Goal: Information Seeking & Learning: Learn about a topic

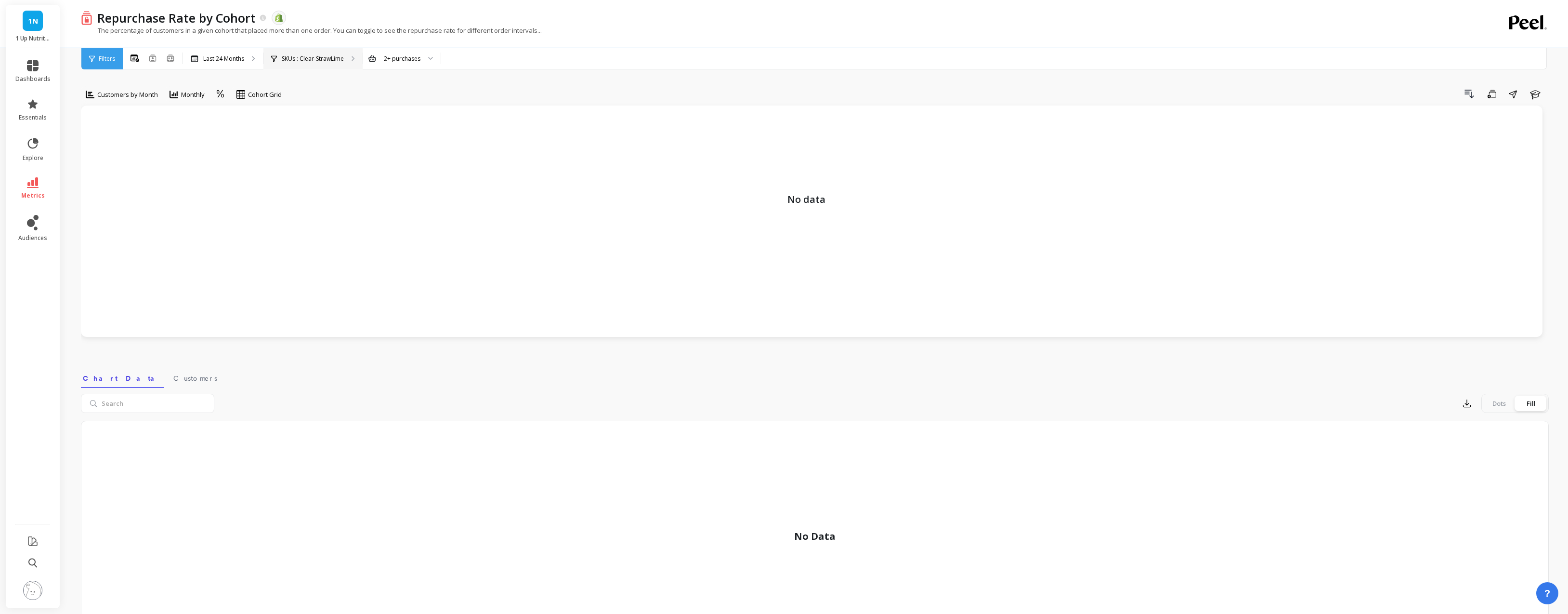
click at [309, 55] on p "SKUs : Clear-StrawLime" at bounding box center [313, 58] width 62 height 8
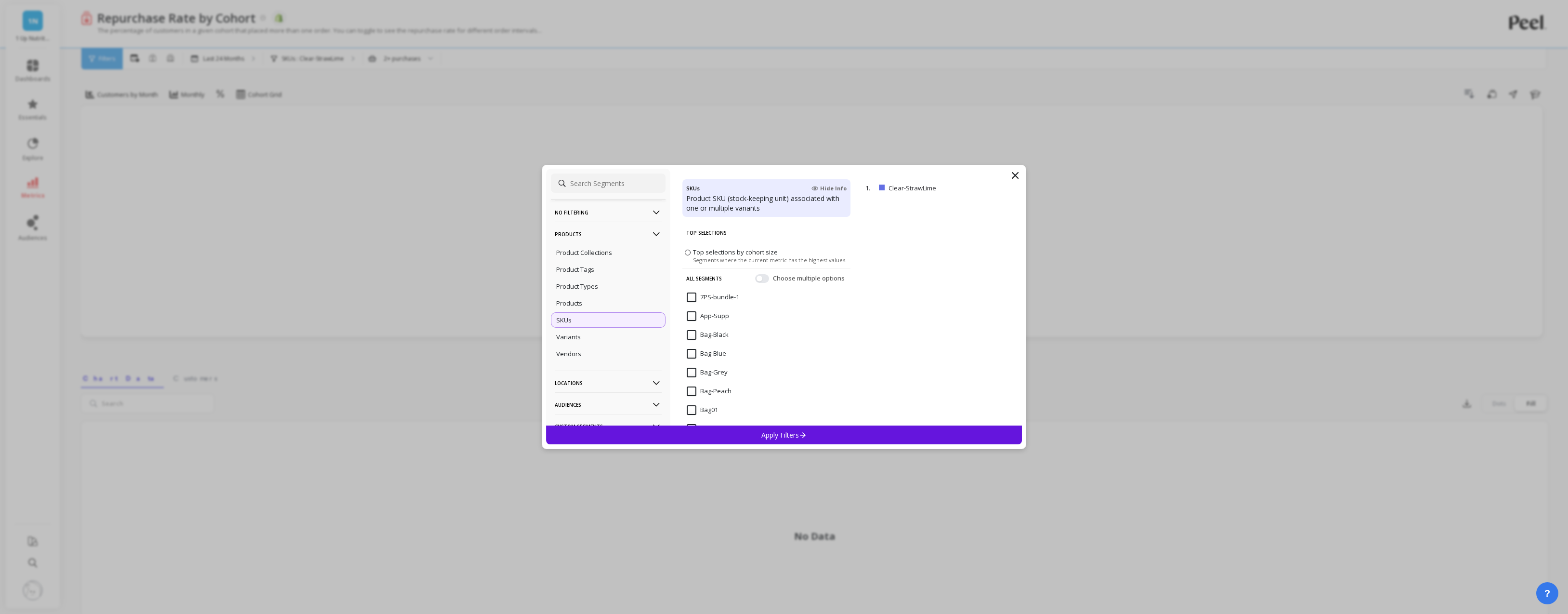
drag, startPoint x: 1013, startPoint y: 177, endPoint x: 994, endPoint y: 190, distance: 23.0
click at [1012, 177] on icon at bounding box center [1015, 175] width 12 height 12
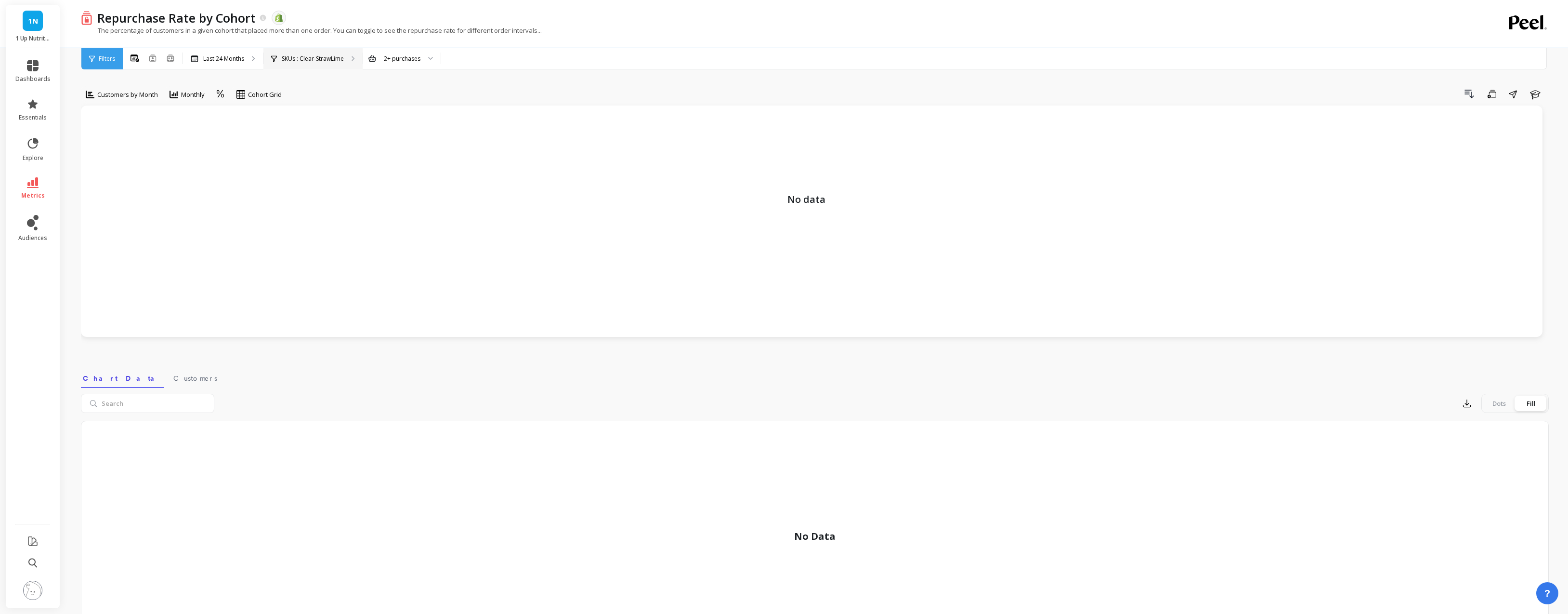
click at [331, 55] on p "SKUs : Clear-StrawLime" at bounding box center [313, 58] width 62 height 8
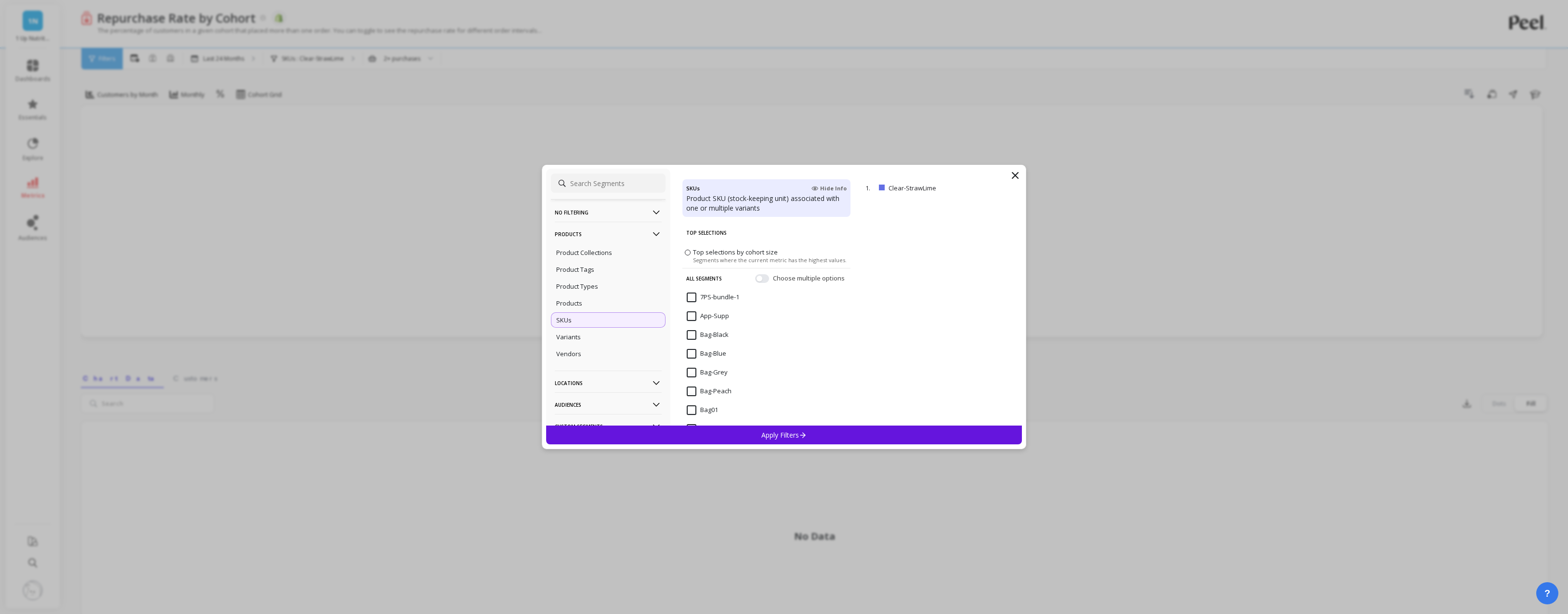
click at [631, 186] on input at bounding box center [608, 183] width 114 height 19
type input "clear-l"
click at [692, 277] on input "Clear-Lemon" at bounding box center [712, 277] width 51 height 10
click at [783, 432] on p "Apply Filters" at bounding box center [784, 435] width 46 height 9
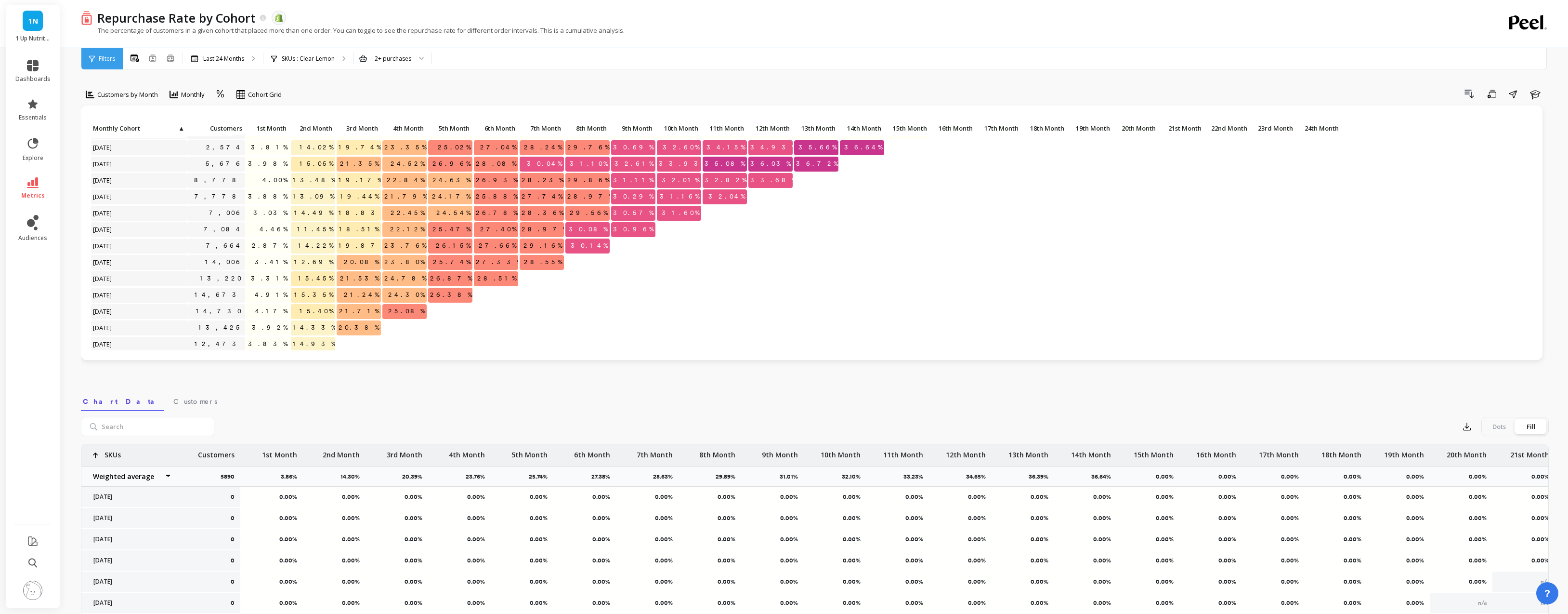
scroll to position [163, 0]
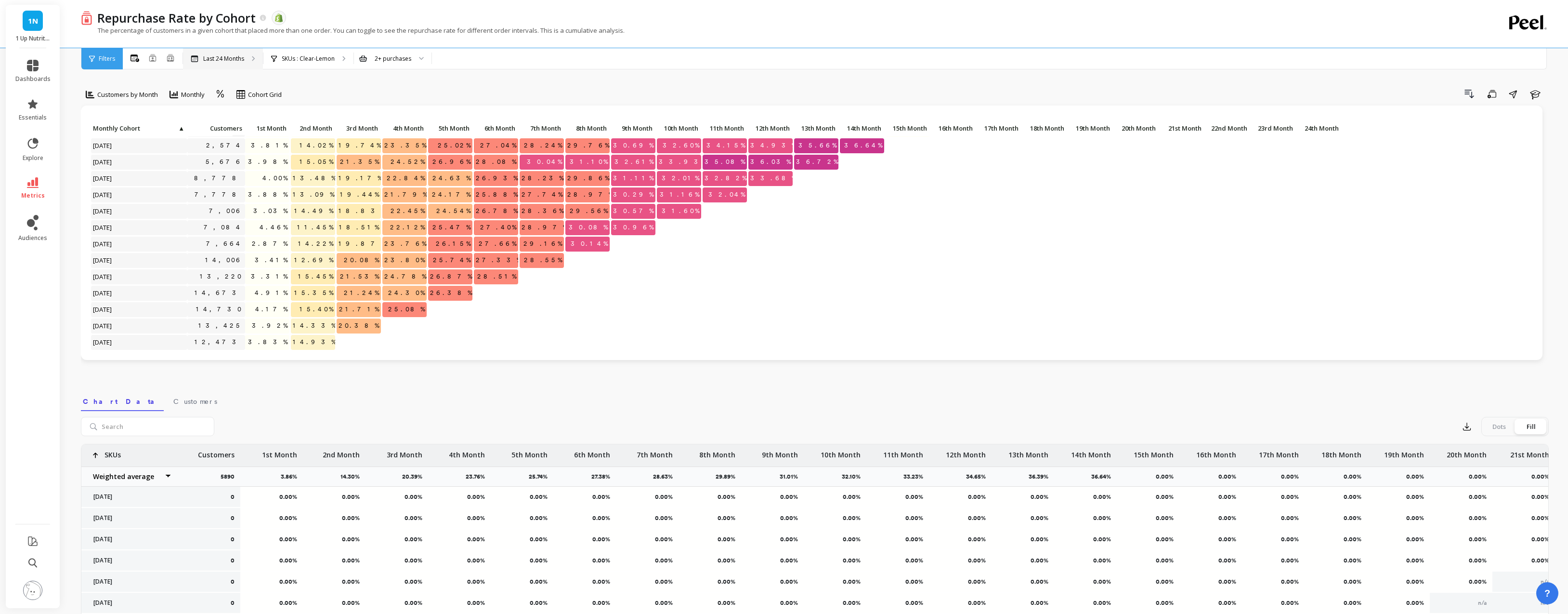
click at [248, 59] on div "Last 24 Months" at bounding box center [223, 58] width 80 height 21
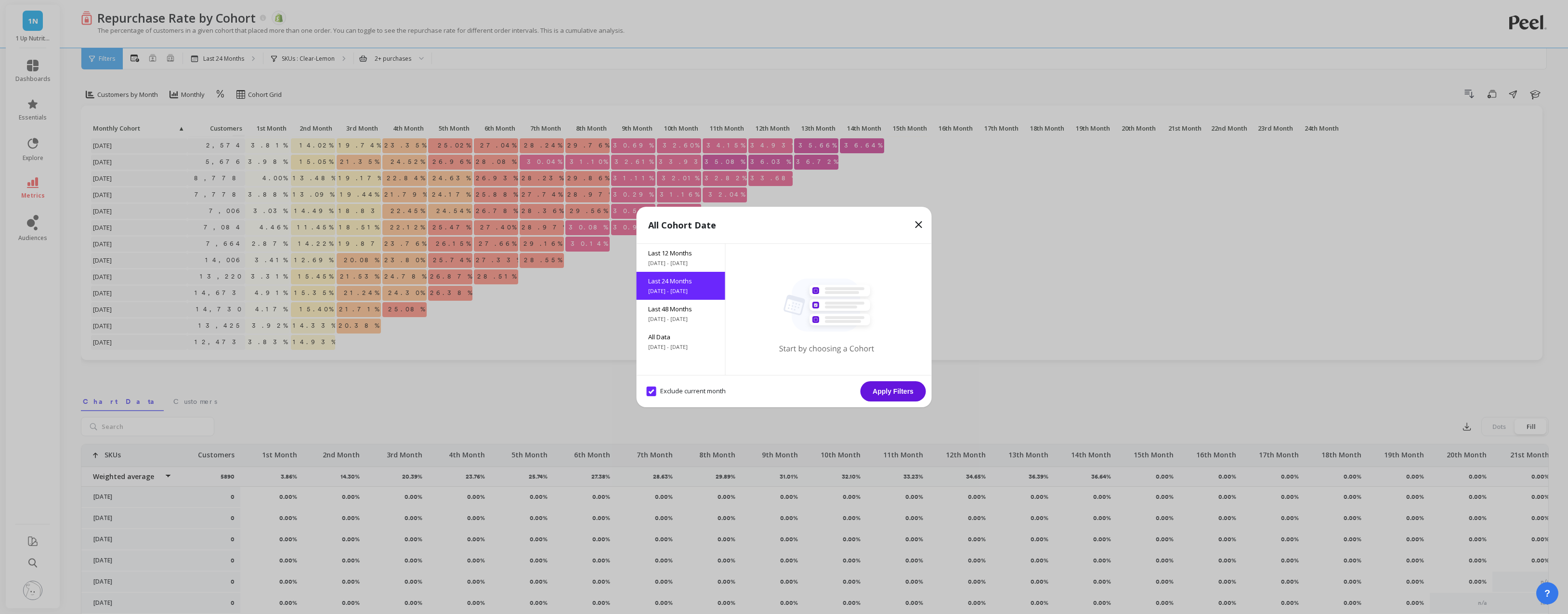
click at [920, 223] on icon at bounding box center [919, 224] width 5 height 5
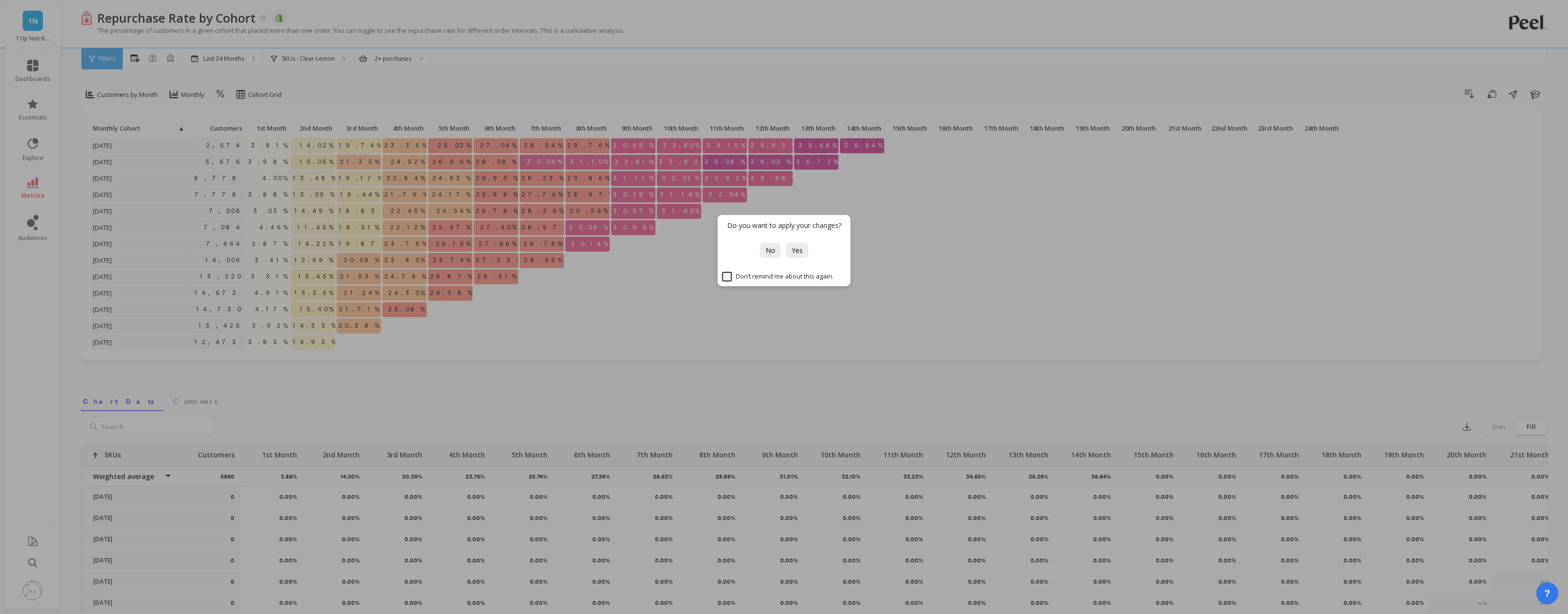
click at [770, 247] on span "No" at bounding box center [771, 250] width 10 height 9
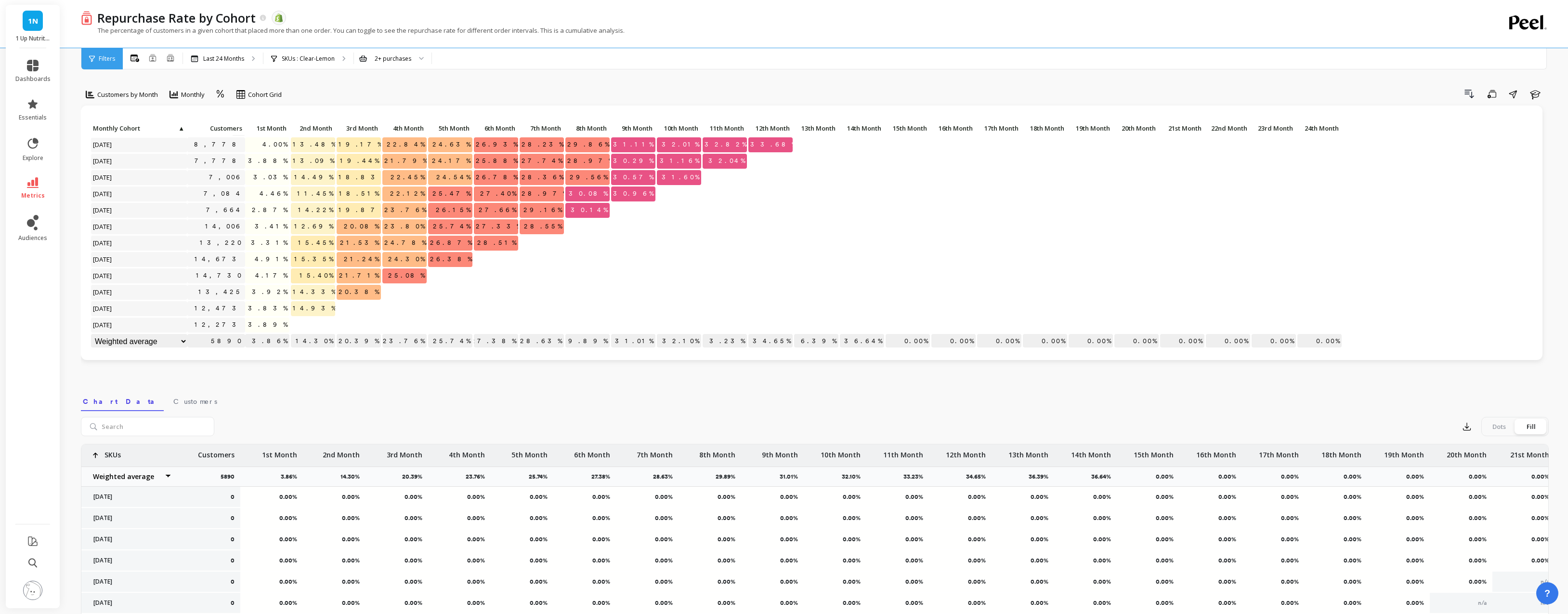
scroll to position [197, 0]
click at [319, 56] on p "SKUs : Clear-Lemon" at bounding box center [308, 58] width 53 height 8
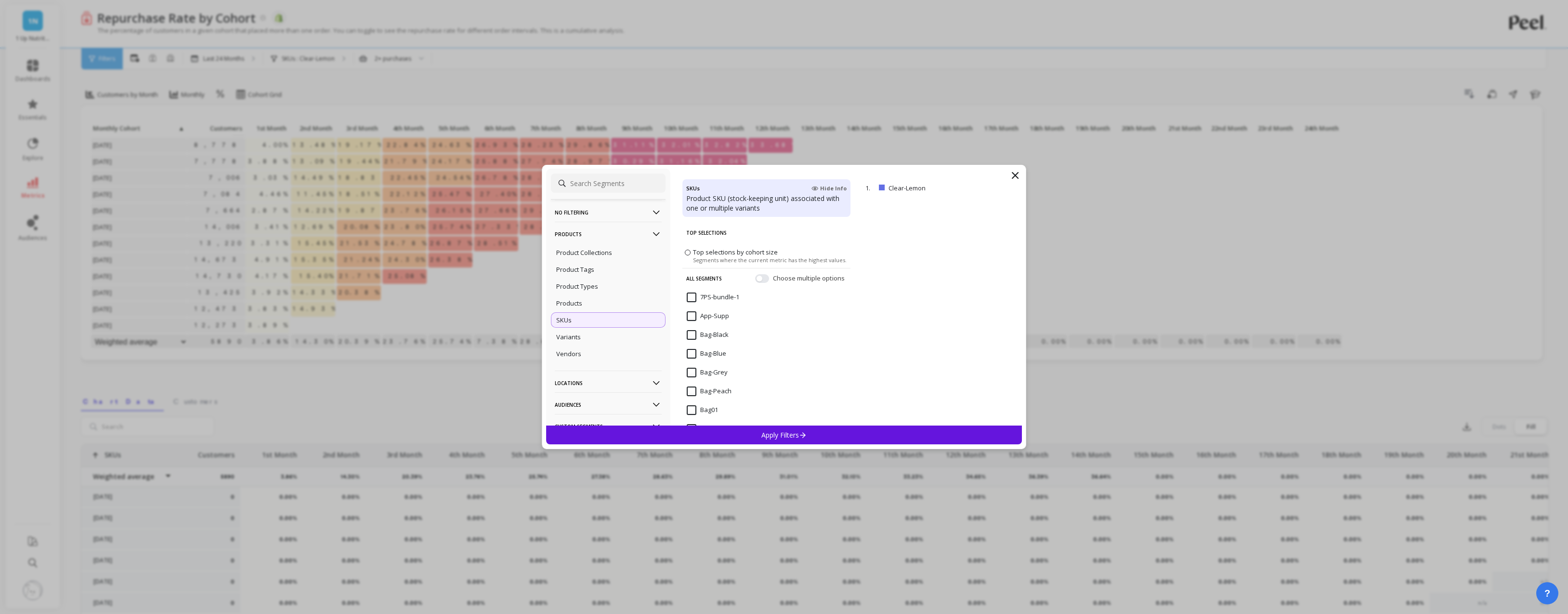
click at [610, 180] on input at bounding box center [608, 183] width 114 height 19
type input "clear-str"
drag, startPoint x: 690, startPoint y: 275, endPoint x: 752, endPoint y: 428, distance: 165.1
click at [690, 274] on input "Clear-Straw" at bounding box center [710, 277] width 47 height 10
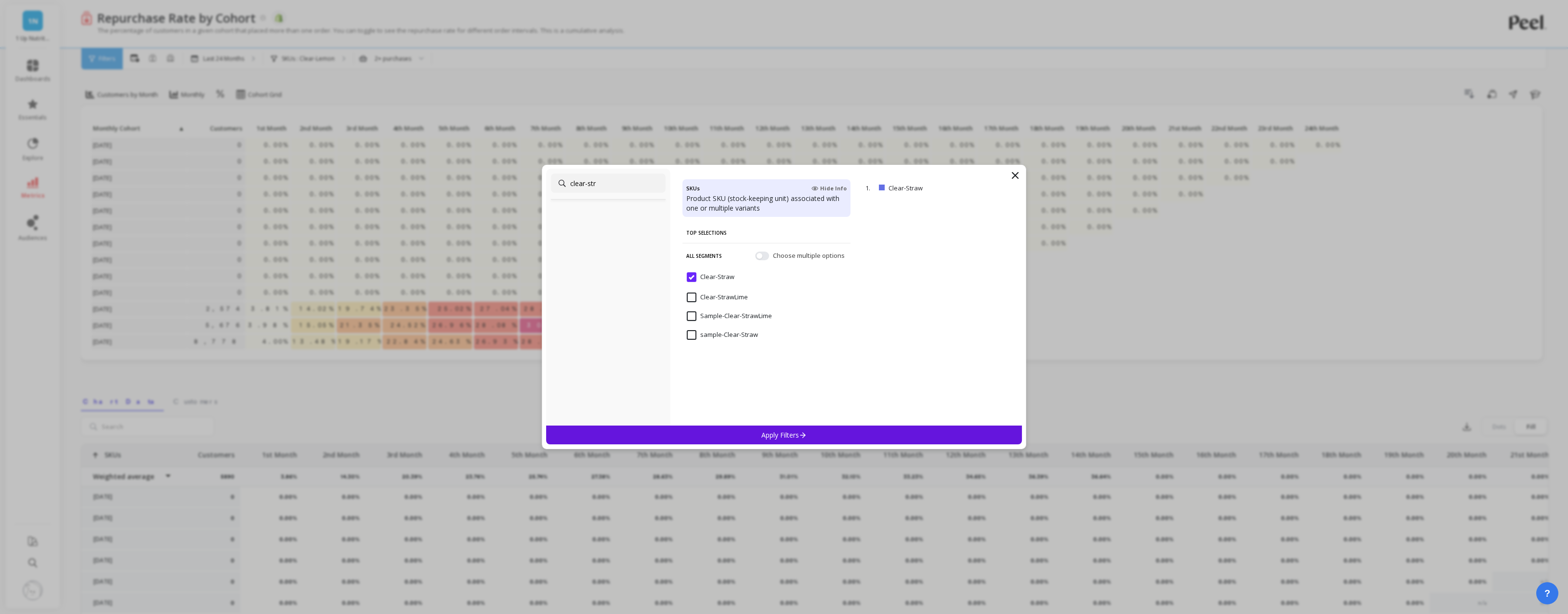
click at [780, 436] on p "Apply Filters" at bounding box center [784, 435] width 46 height 9
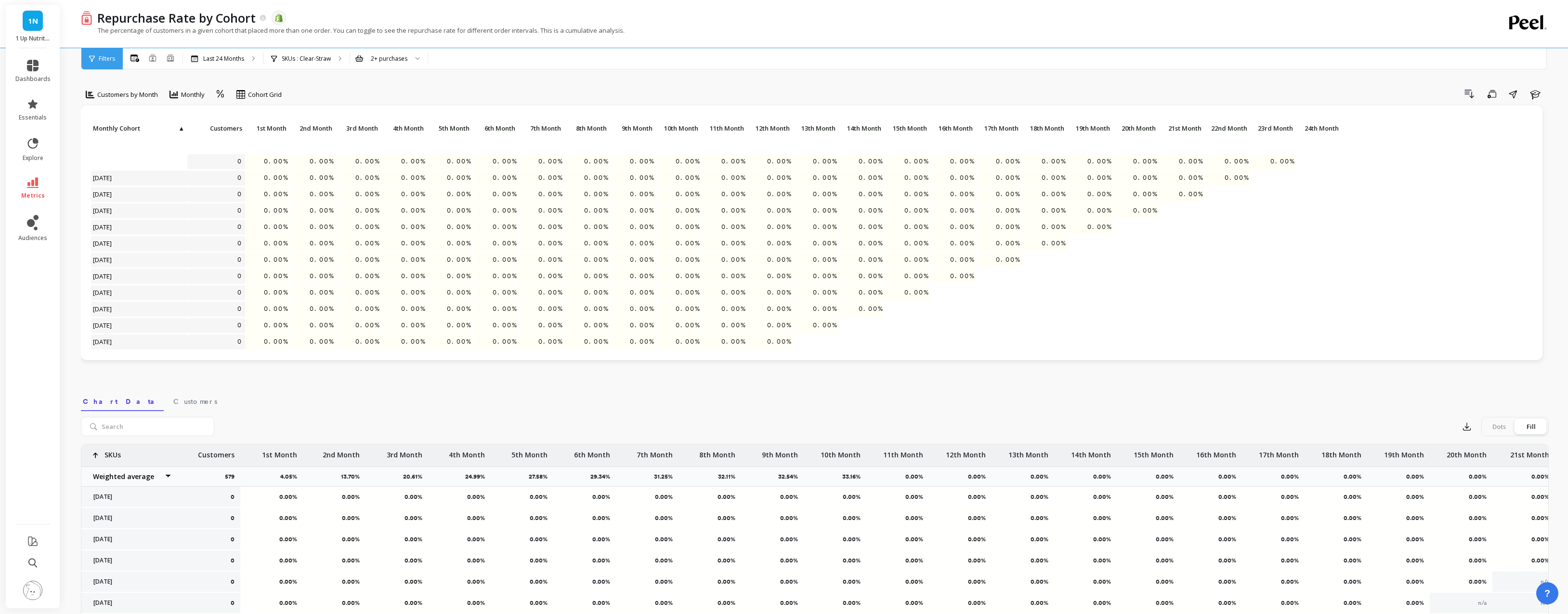
scroll to position [197, 0]
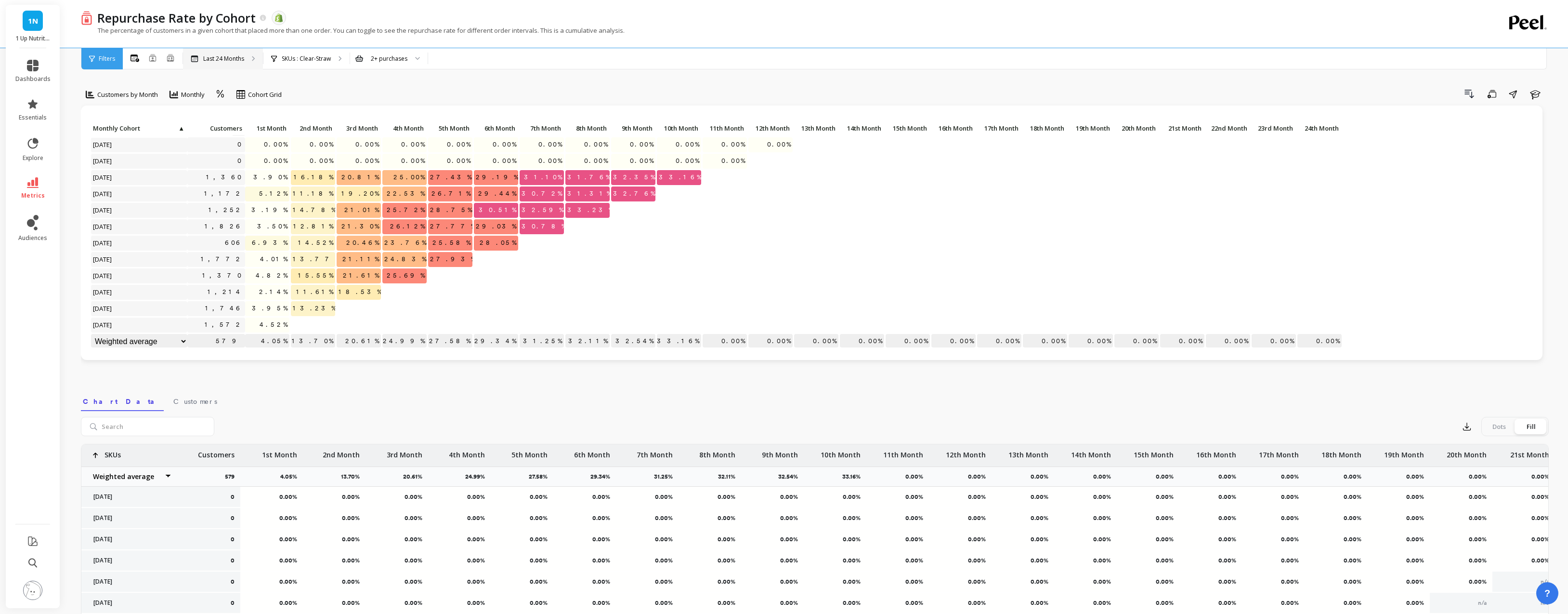
click at [231, 60] on p "Last 24 Months" at bounding box center [223, 58] width 41 height 8
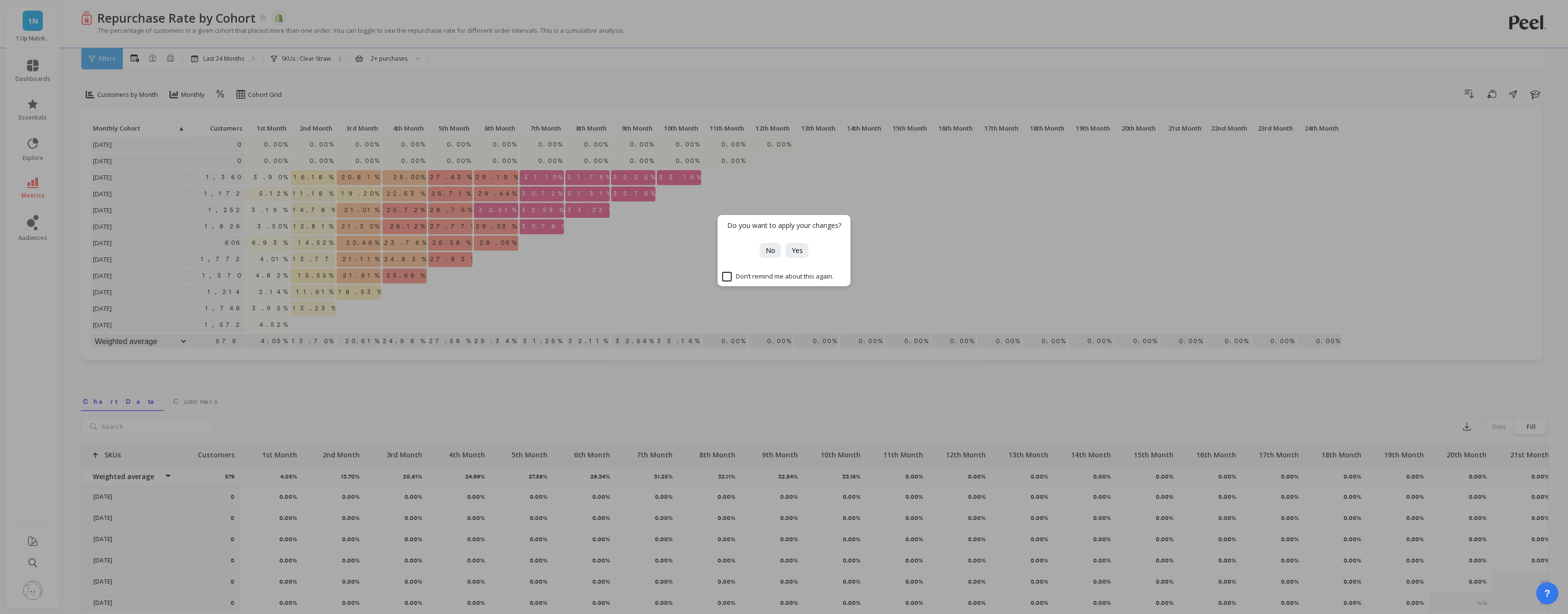
drag, startPoint x: 875, startPoint y: 194, endPoint x: 886, endPoint y: 200, distance: 12.5
click at [876, 194] on div "Do you want to apply your changes? No Yes Don’t remind me about this again." at bounding box center [784, 307] width 1568 height 614
drag, startPoint x: 765, startPoint y: 249, endPoint x: 711, endPoint y: 255, distance: 54.3
click at [765, 249] on button "No" at bounding box center [770, 250] width 21 height 15
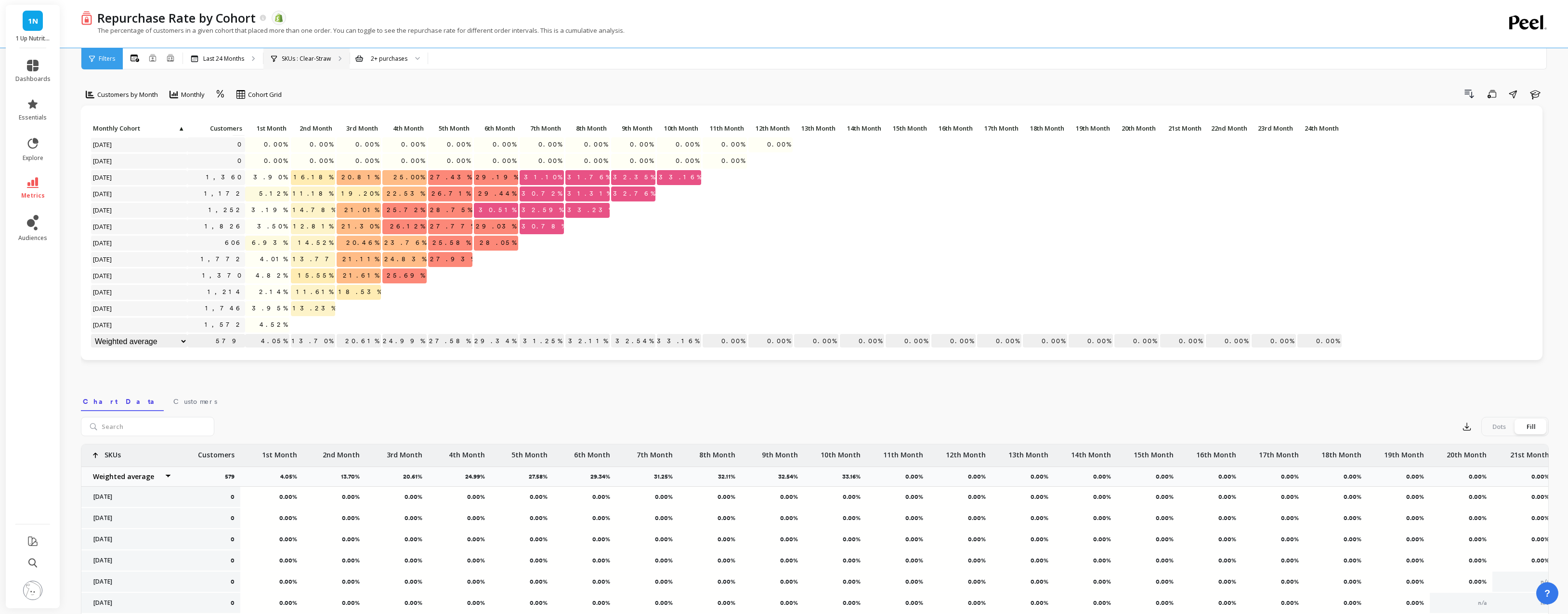
click at [303, 58] on p "SKUs : Clear-Straw" at bounding box center [306, 58] width 49 height 8
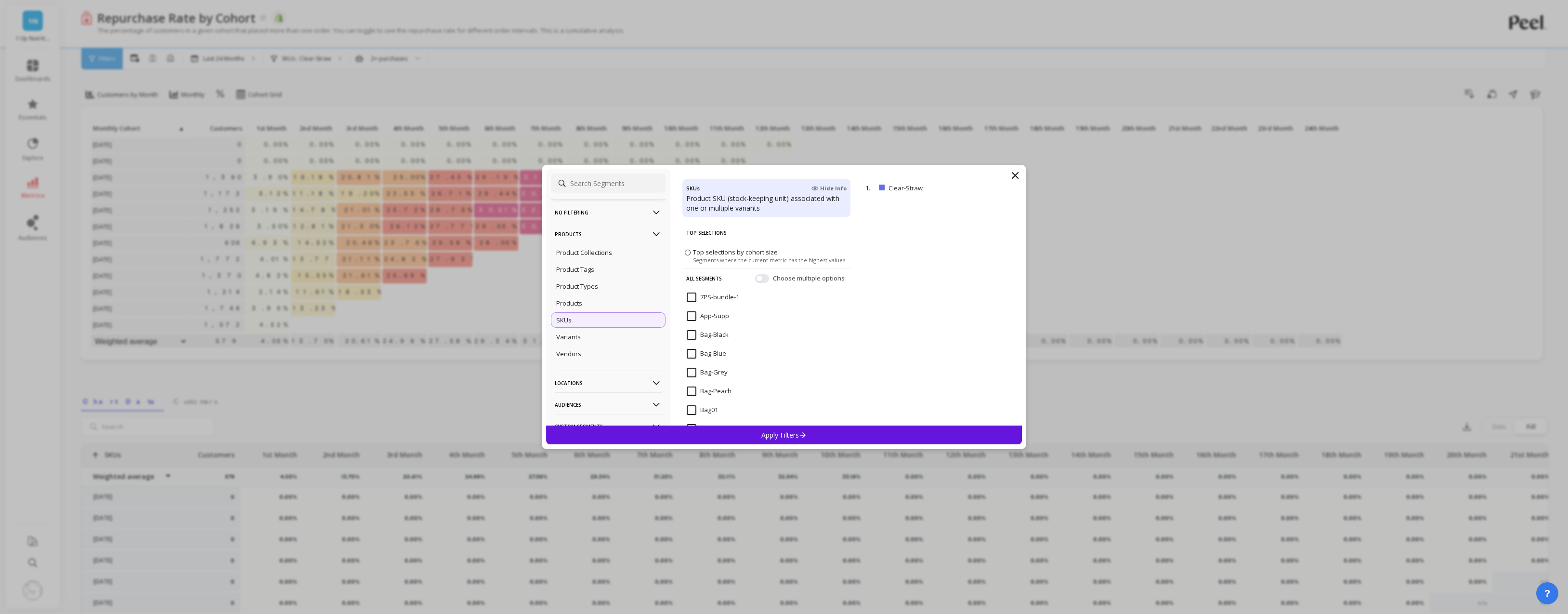
click at [593, 182] on input at bounding box center [608, 183] width 114 height 19
type input "clear-sour"
drag, startPoint x: 690, startPoint y: 317, endPoint x: 771, endPoint y: 421, distance: 131.8
click at [690, 317] on input "Clear-SourWater" at bounding box center [718, 316] width 63 height 10
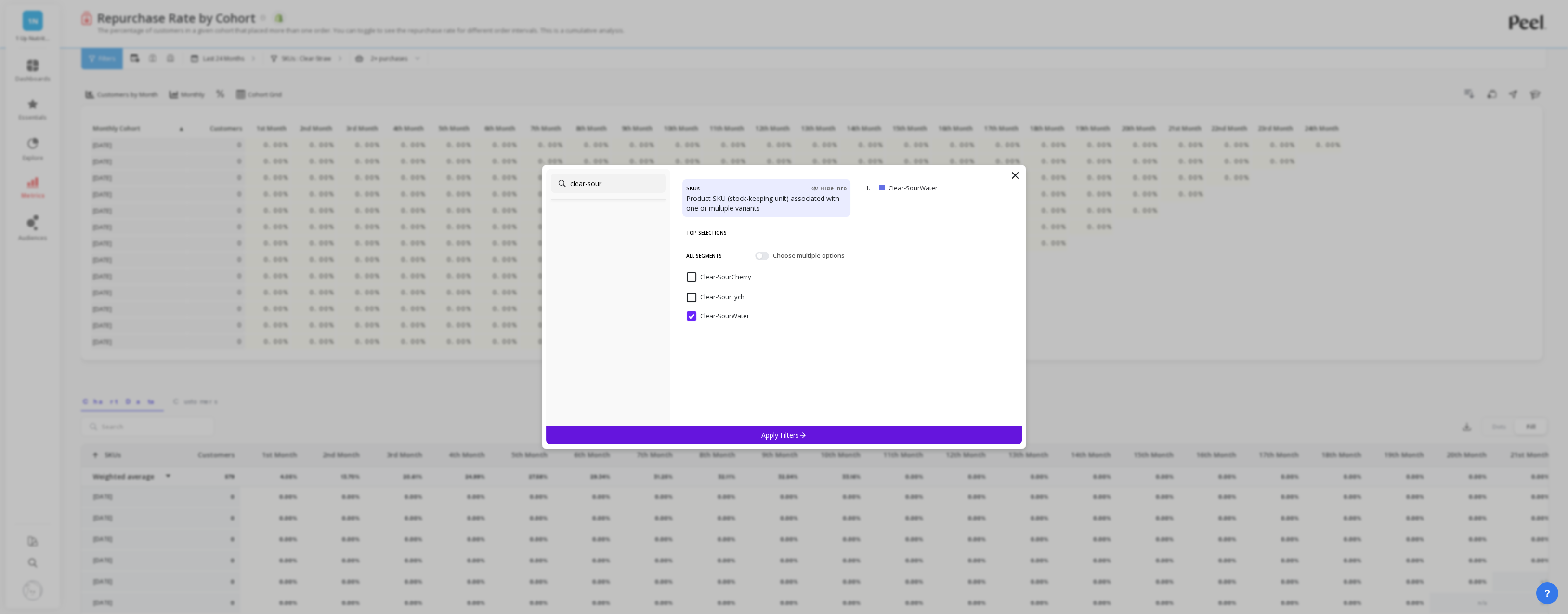
click at [784, 431] on p "Apply Filters" at bounding box center [784, 435] width 46 height 9
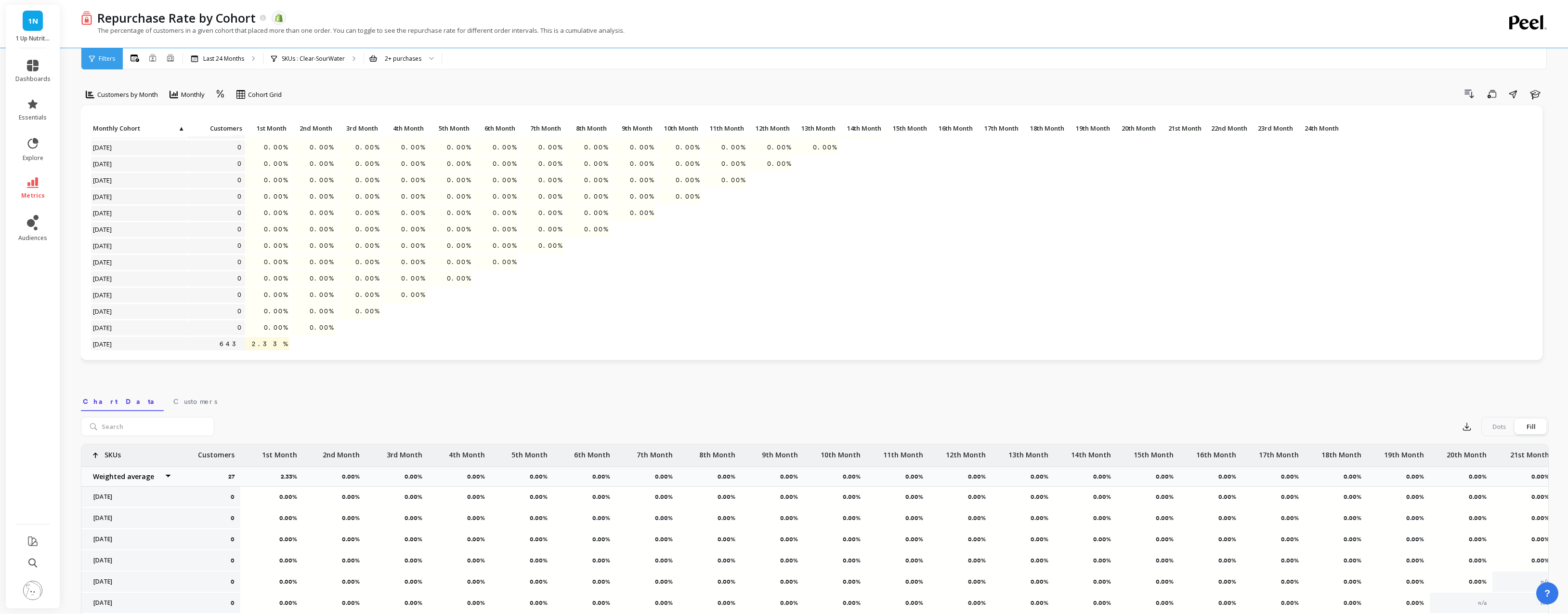
scroll to position [197, 0]
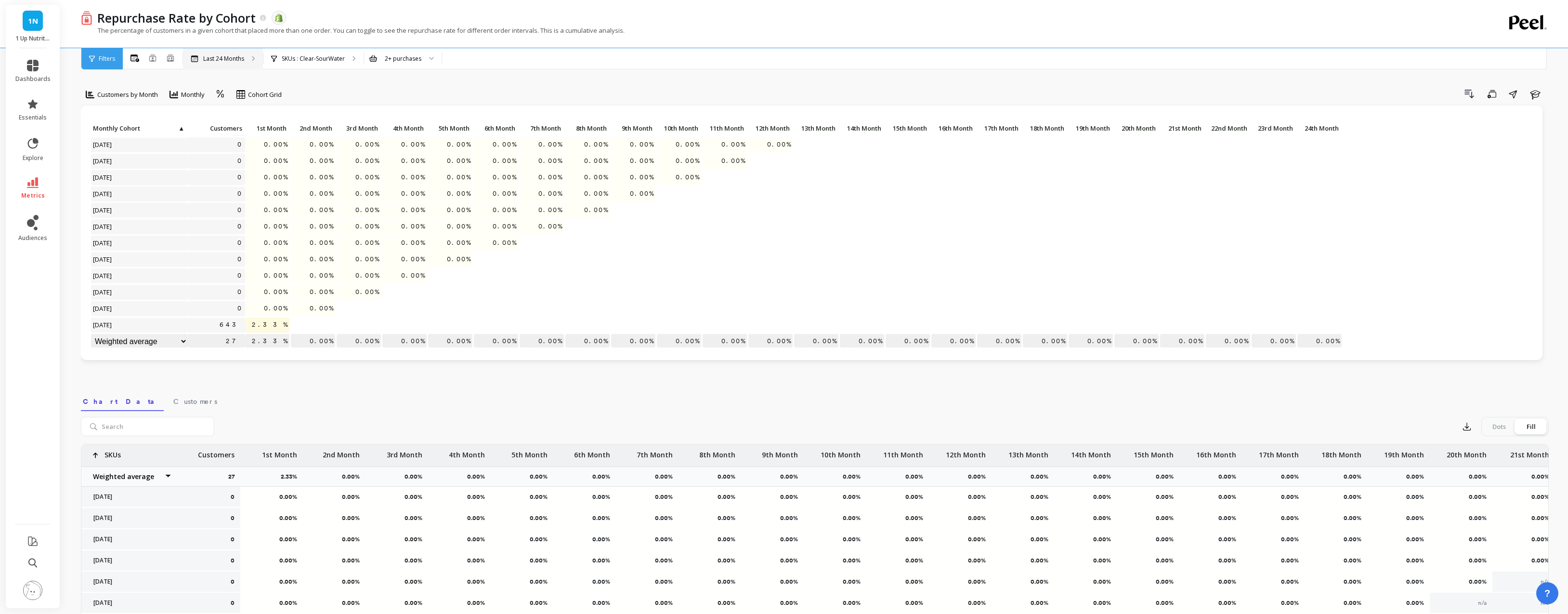
click at [231, 59] on p "Last 24 Months" at bounding box center [223, 58] width 41 height 8
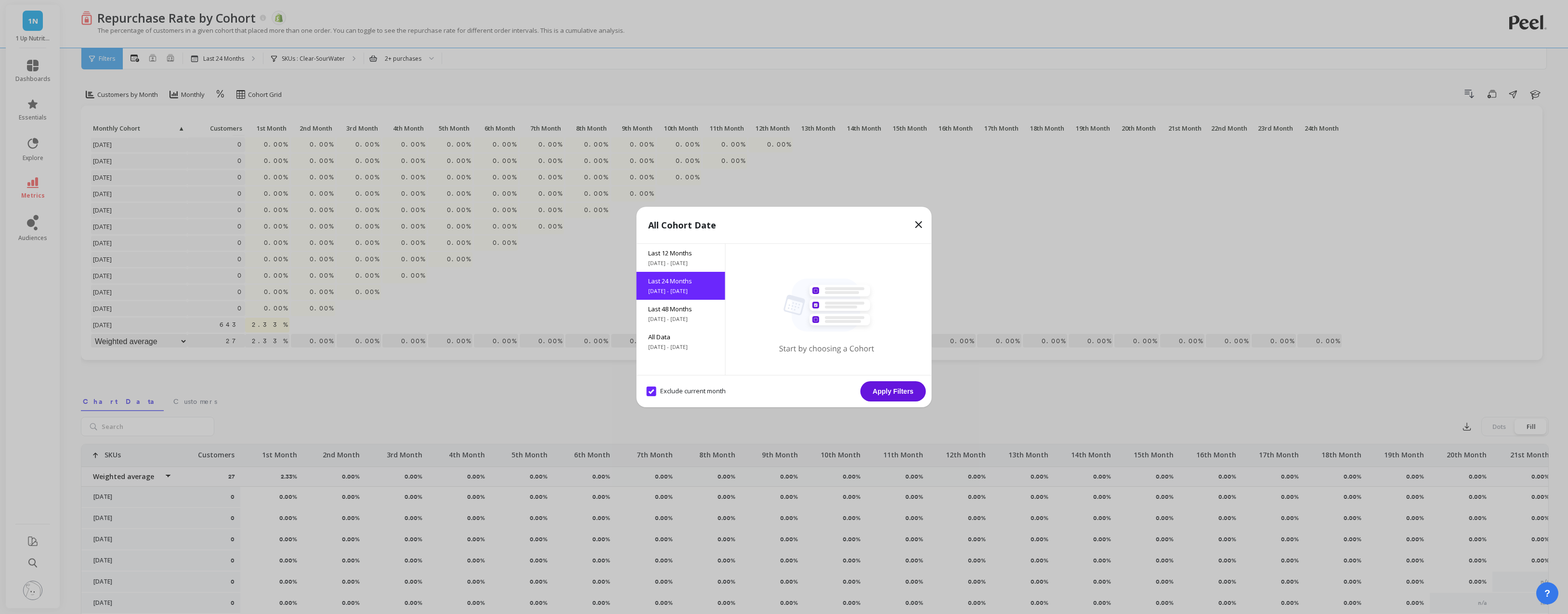
drag, startPoint x: 653, startPoint y: 392, endPoint x: 712, endPoint y: 393, distance: 59.0
click at [654, 392] on month "Exclude current month" at bounding box center [687, 392] width 79 height 10
checkbox month "false"
click at [883, 395] on button "Apply Filters" at bounding box center [894, 391] width 66 height 20
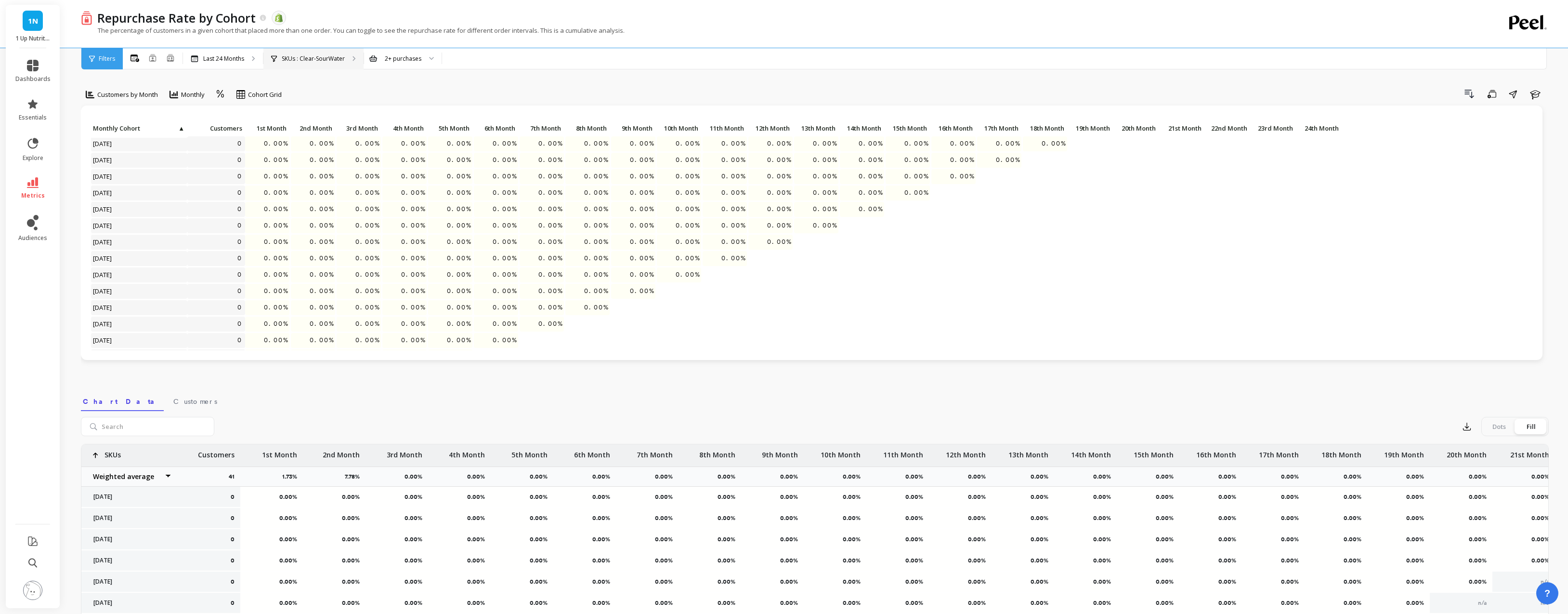
scroll to position [91, 0]
click at [312, 57] on p "SKUs : Clear-SourWater" at bounding box center [313, 58] width 63 height 8
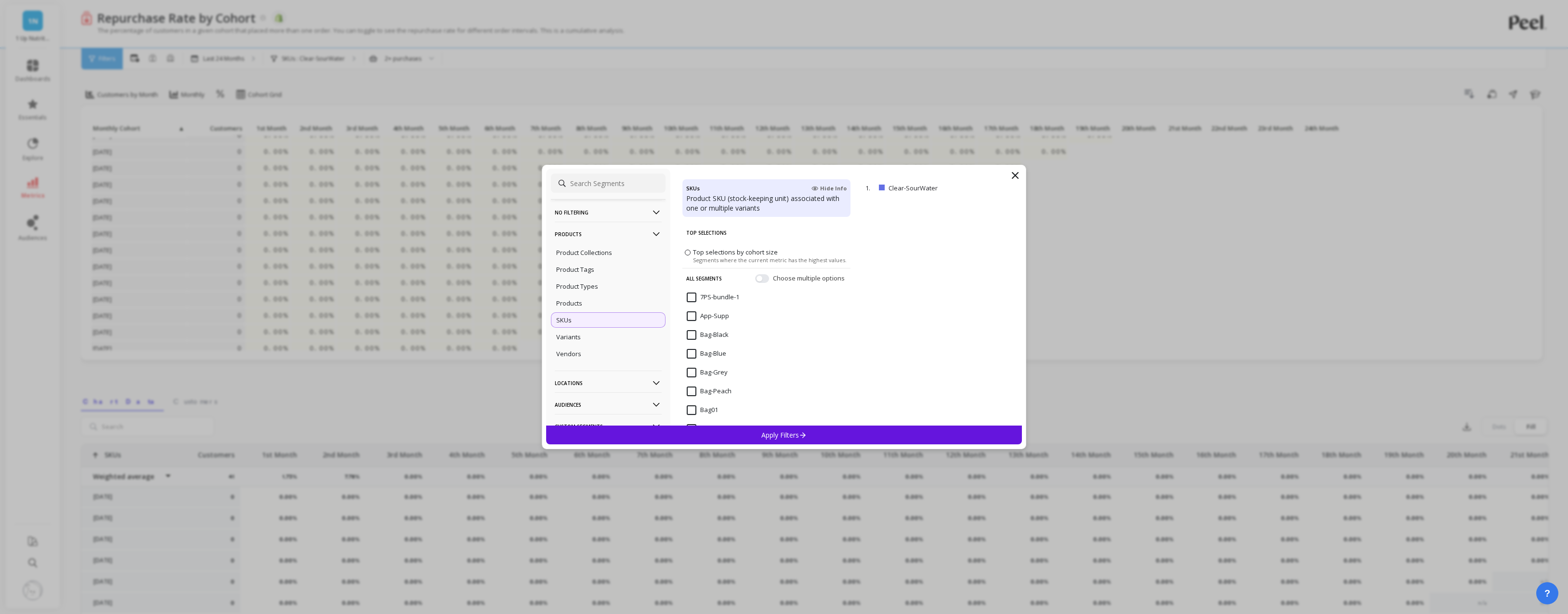
click at [586, 187] on input at bounding box center [608, 183] width 114 height 19
type input "clear-"
click at [723, 258] on input "Clear-BlueRasp" at bounding box center [716, 258] width 59 height 10
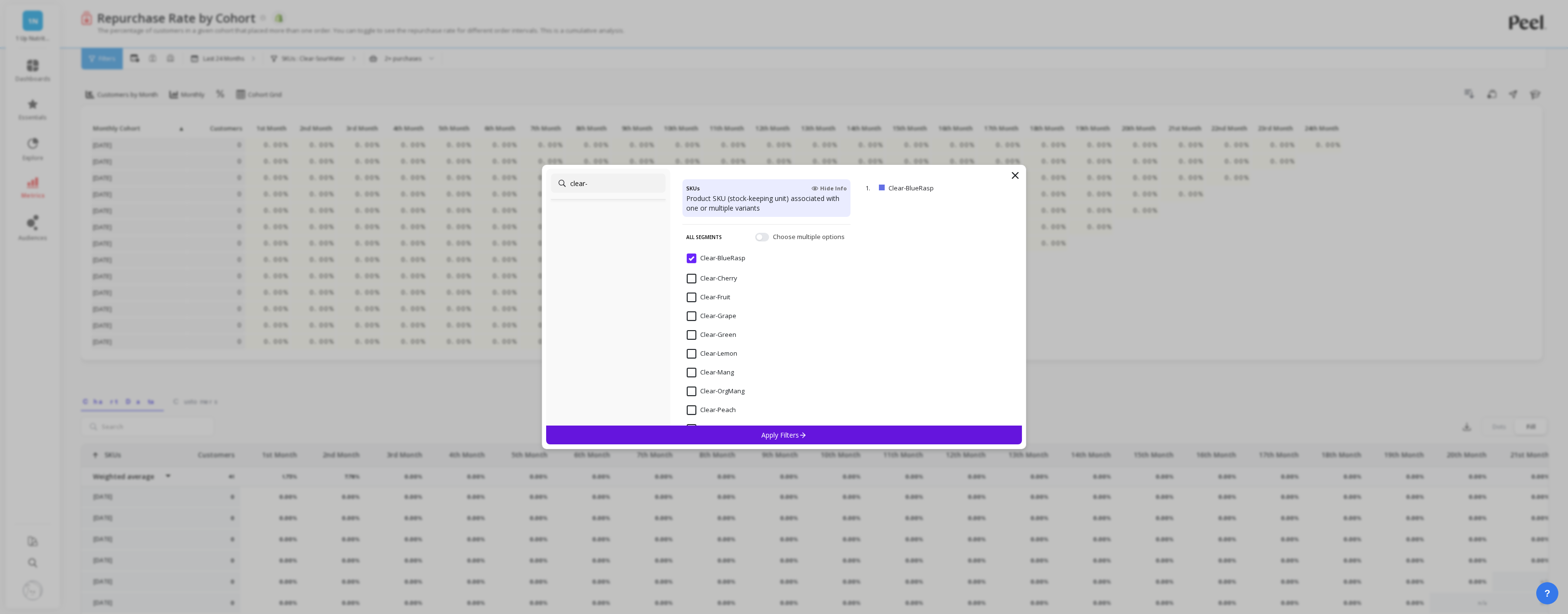
click at [783, 437] on p "Apply Filters" at bounding box center [784, 435] width 46 height 9
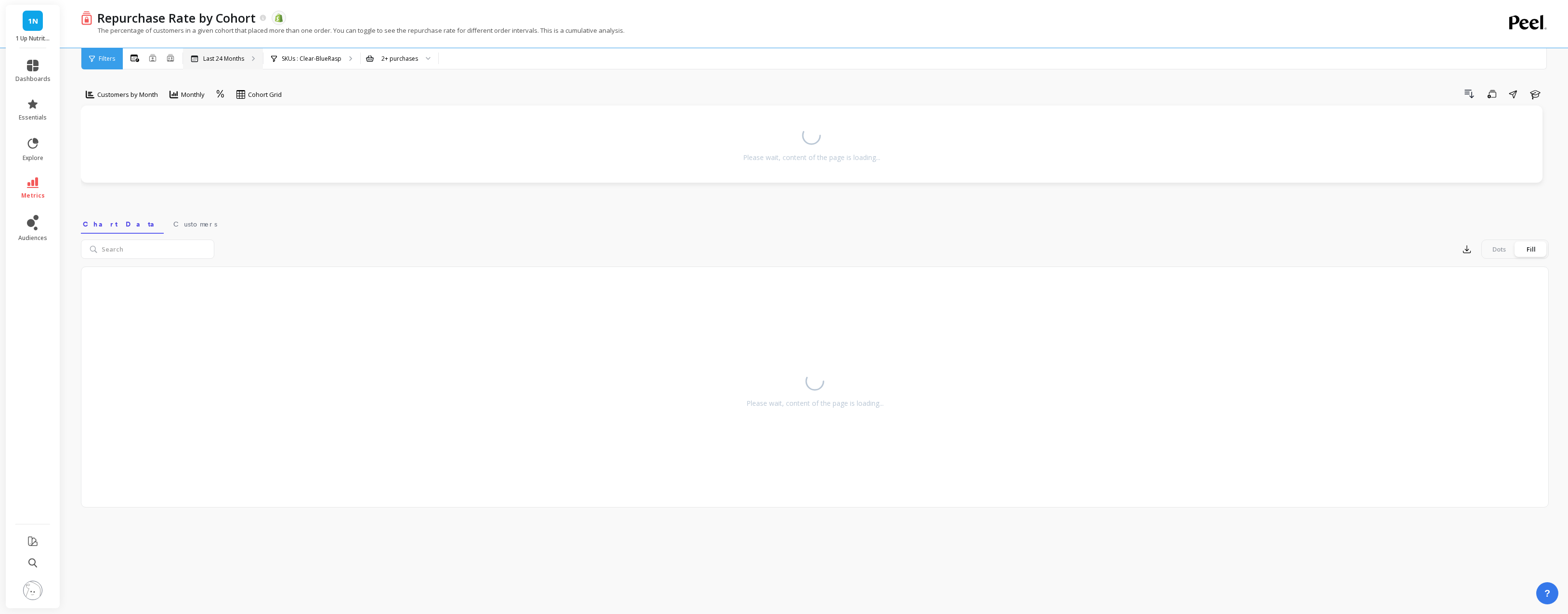
click at [203, 57] on p "Last 24 Months" at bounding box center [223, 58] width 41 height 8
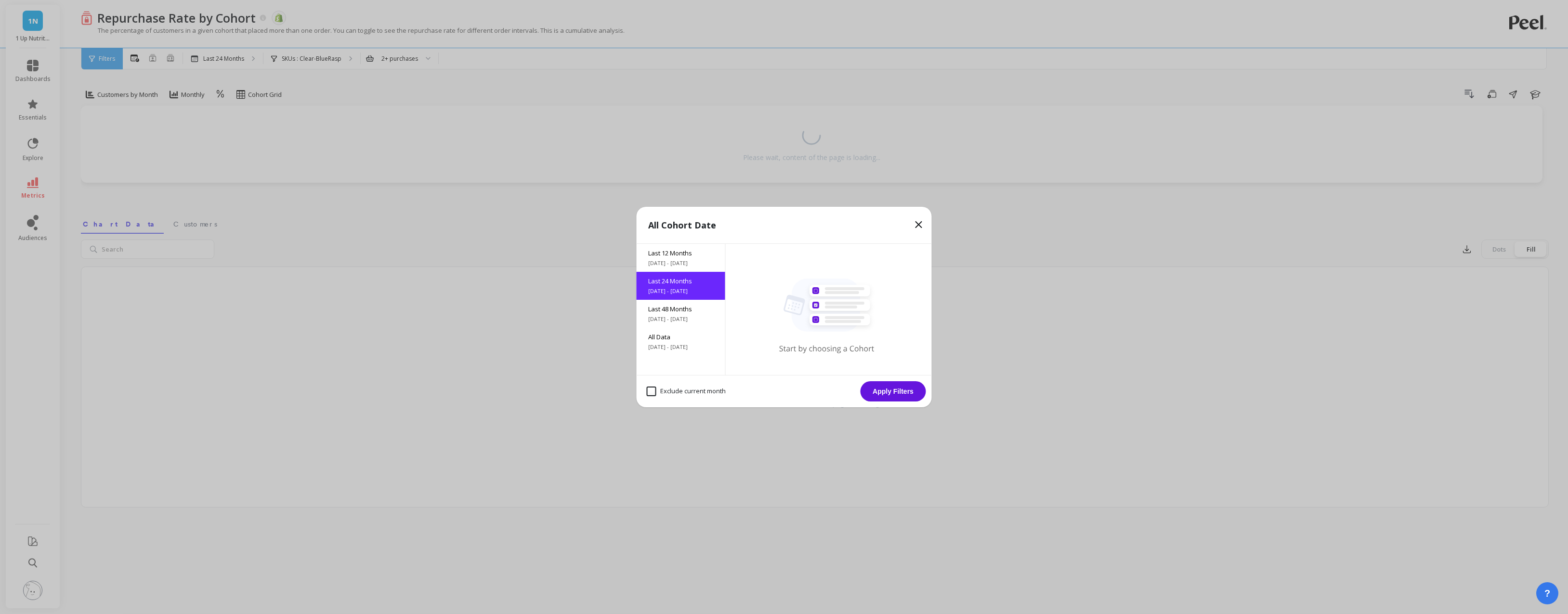
drag, startPoint x: 653, startPoint y: 389, endPoint x: 748, endPoint y: 391, distance: 95.0
click at [654, 389] on month "Exclude current month" at bounding box center [687, 392] width 79 height 10
checkbox month "true"
click at [881, 392] on button "Apply Filters" at bounding box center [894, 391] width 66 height 20
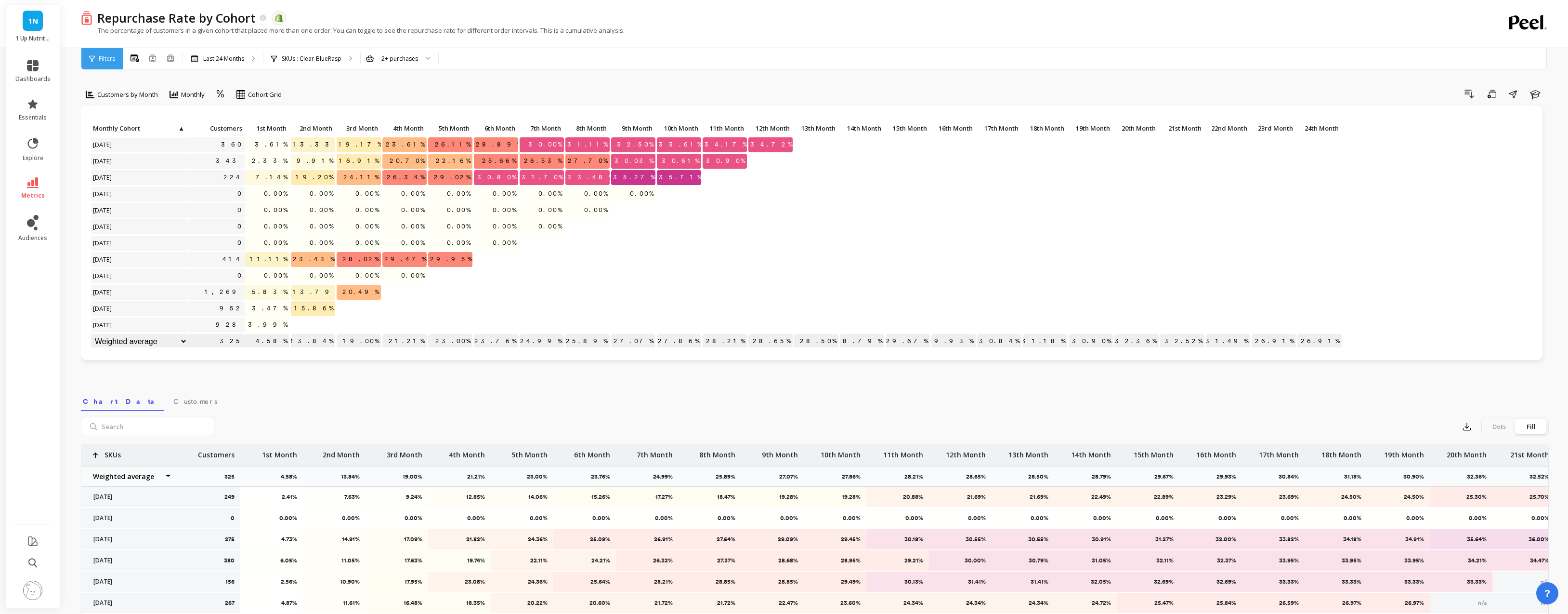
scroll to position [197, 0]
click at [317, 56] on p "SKUs : Clear-BlueRasp" at bounding box center [312, 58] width 60 height 8
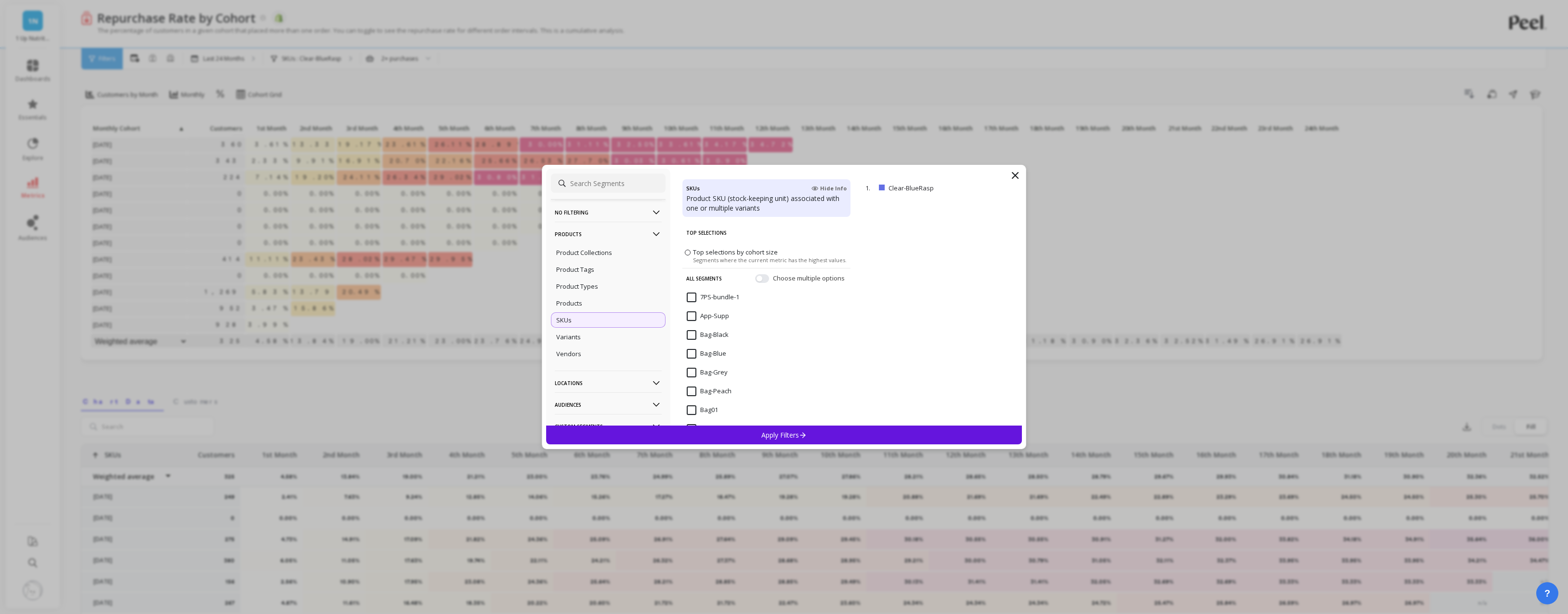
click at [592, 180] on input at bounding box center [608, 183] width 114 height 19
type input "clear-ch"
drag, startPoint x: 693, startPoint y: 275, endPoint x: 777, endPoint y: 432, distance: 178.1
click at [694, 275] on input "Clear-Cherry" at bounding box center [712, 277] width 51 height 10
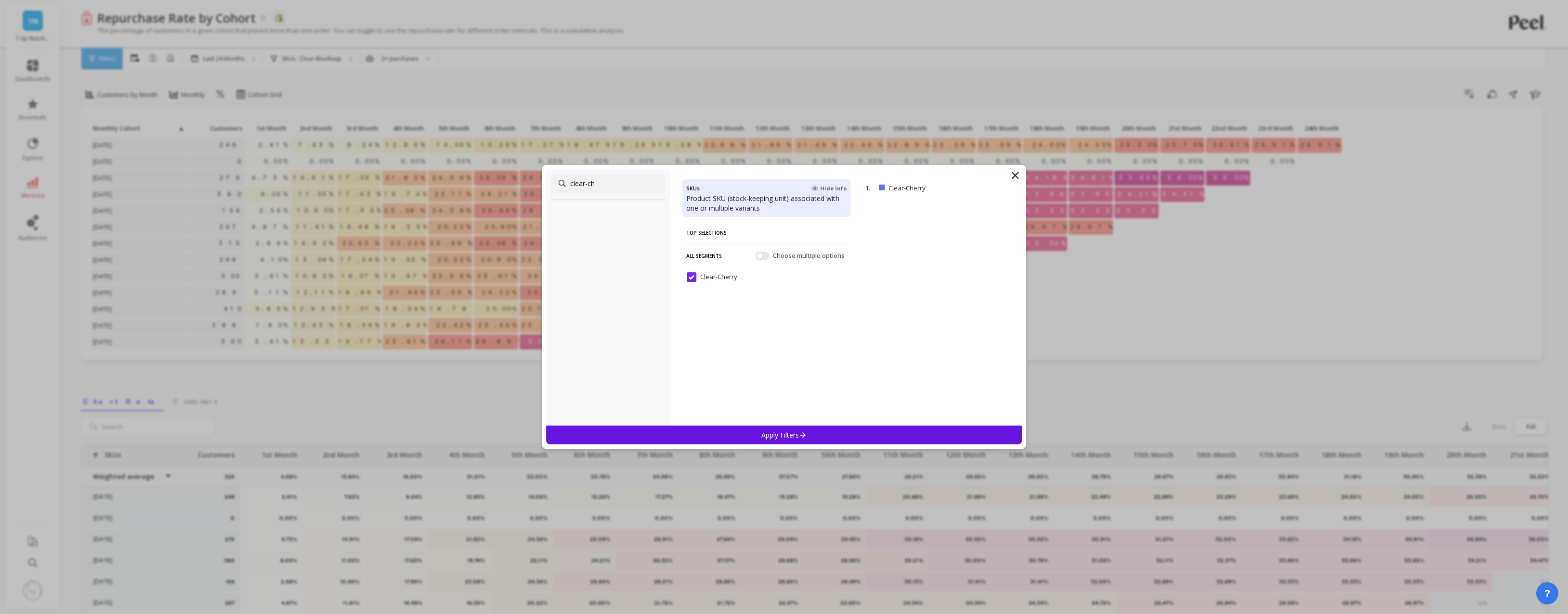
click at [777, 434] on p "Apply Filters" at bounding box center [784, 435] width 46 height 9
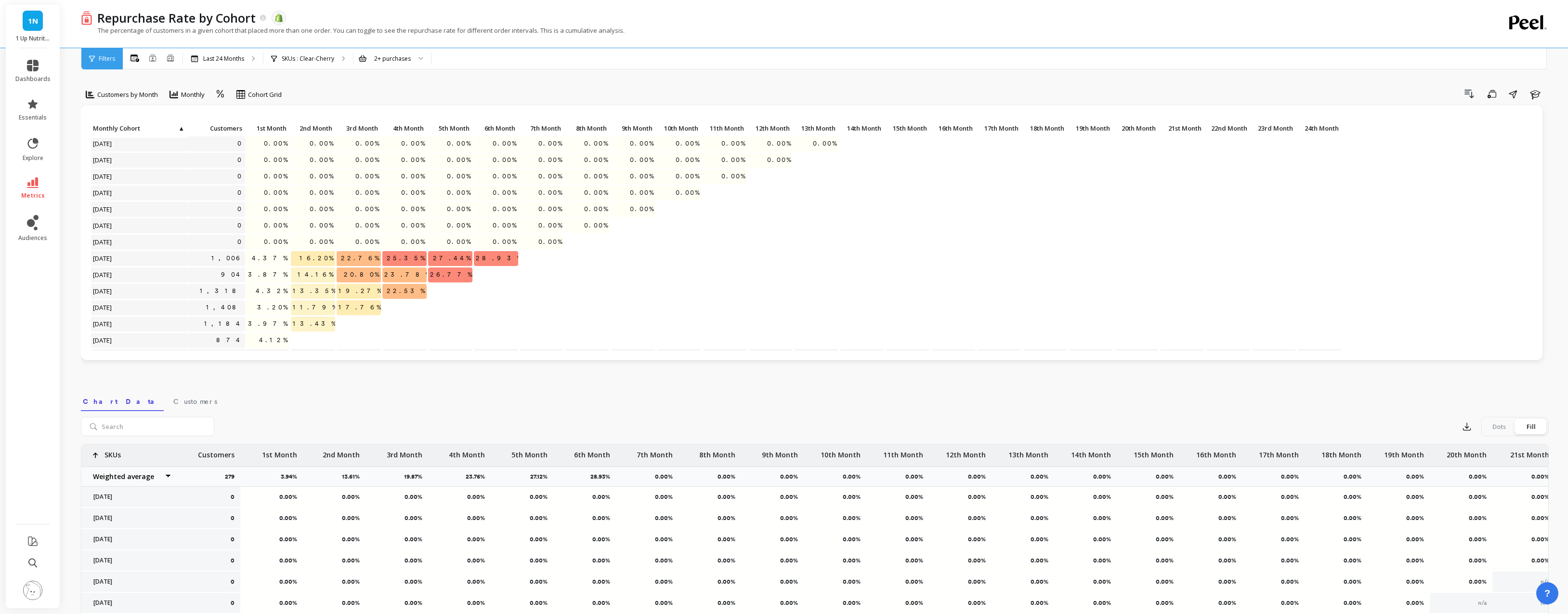
scroll to position [197, 0]
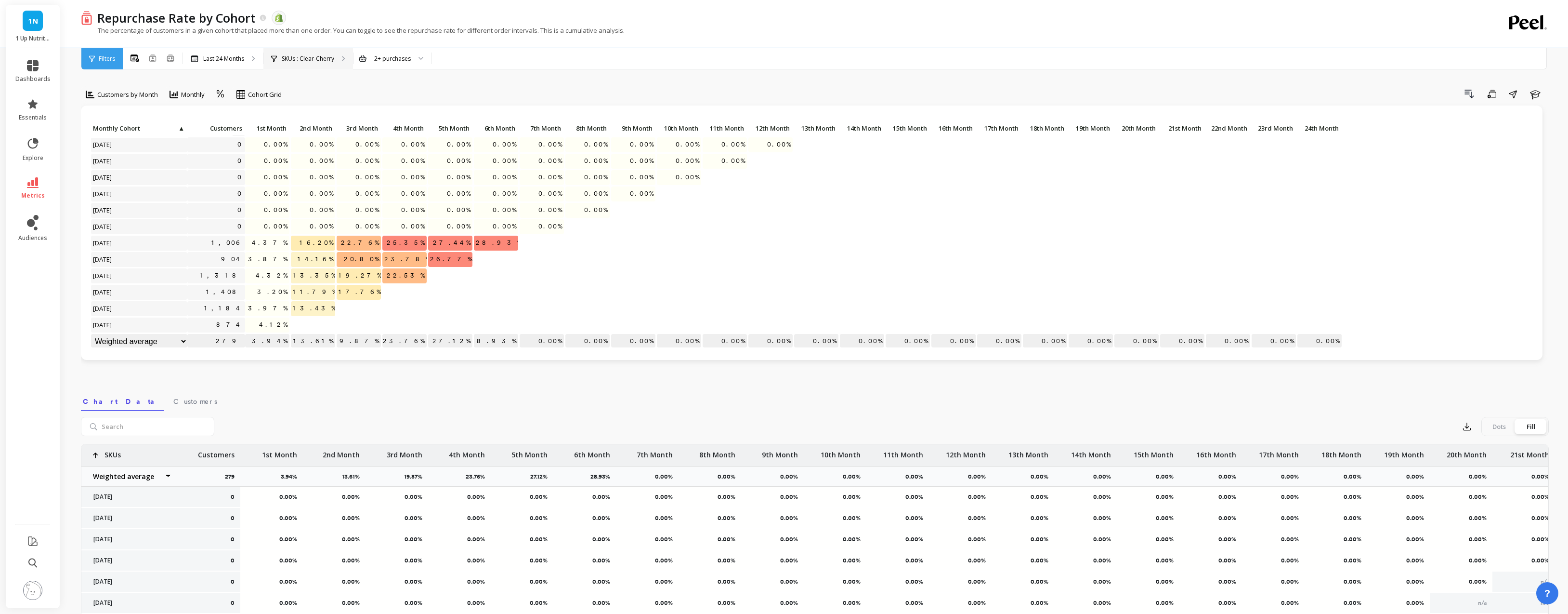
click at [309, 57] on p "SKUs : Clear-Cherry" at bounding box center [308, 58] width 52 height 8
drag, startPoint x: 309, startPoint y: 57, endPoint x: 299, endPoint y: 58, distance: 10.0
click at [236, 58] on p "Last 24 Months" at bounding box center [223, 58] width 41 height 8
click at [298, 55] on p "SKUs : Clear-Cherry" at bounding box center [308, 58] width 52 height 8
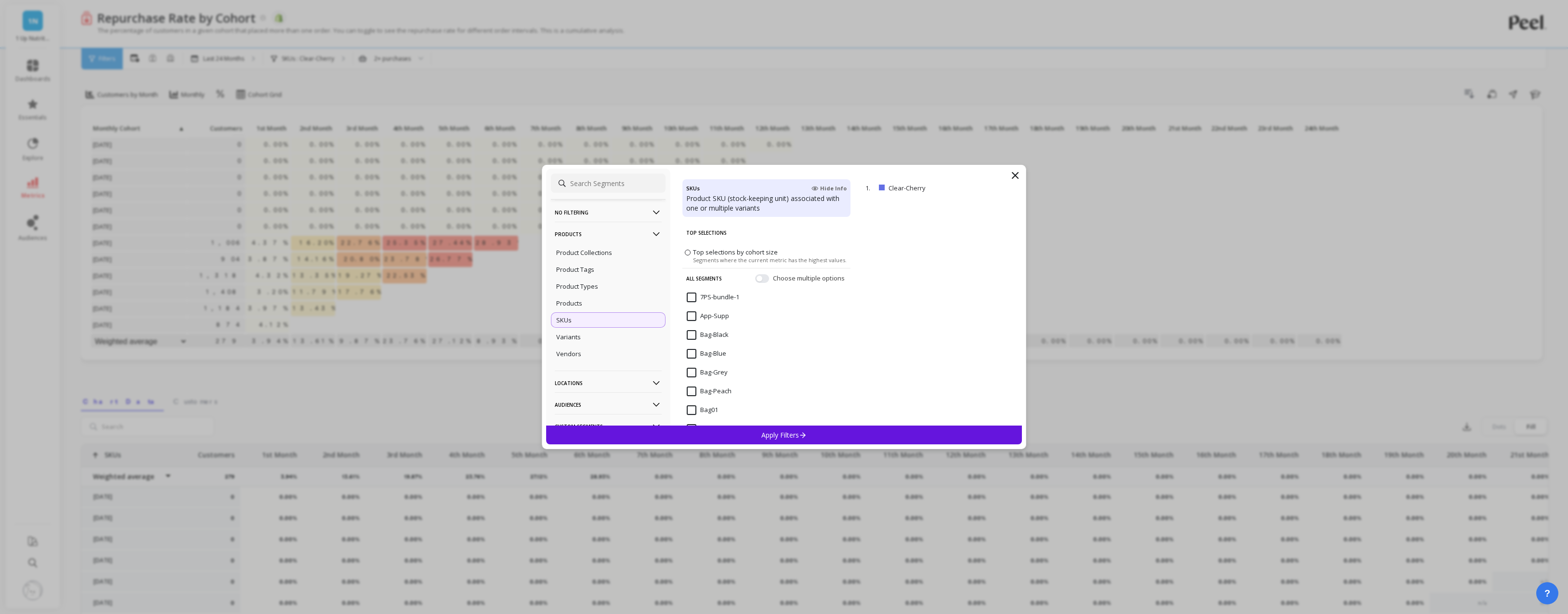
click at [620, 186] on input at bounding box center [608, 183] width 114 height 19
type input "clear-grape"
drag, startPoint x: 691, startPoint y: 275, endPoint x: 780, endPoint y: 428, distance: 177.0
click at [692, 276] on input "Clear-Grape" at bounding box center [711, 277] width 49 height 10
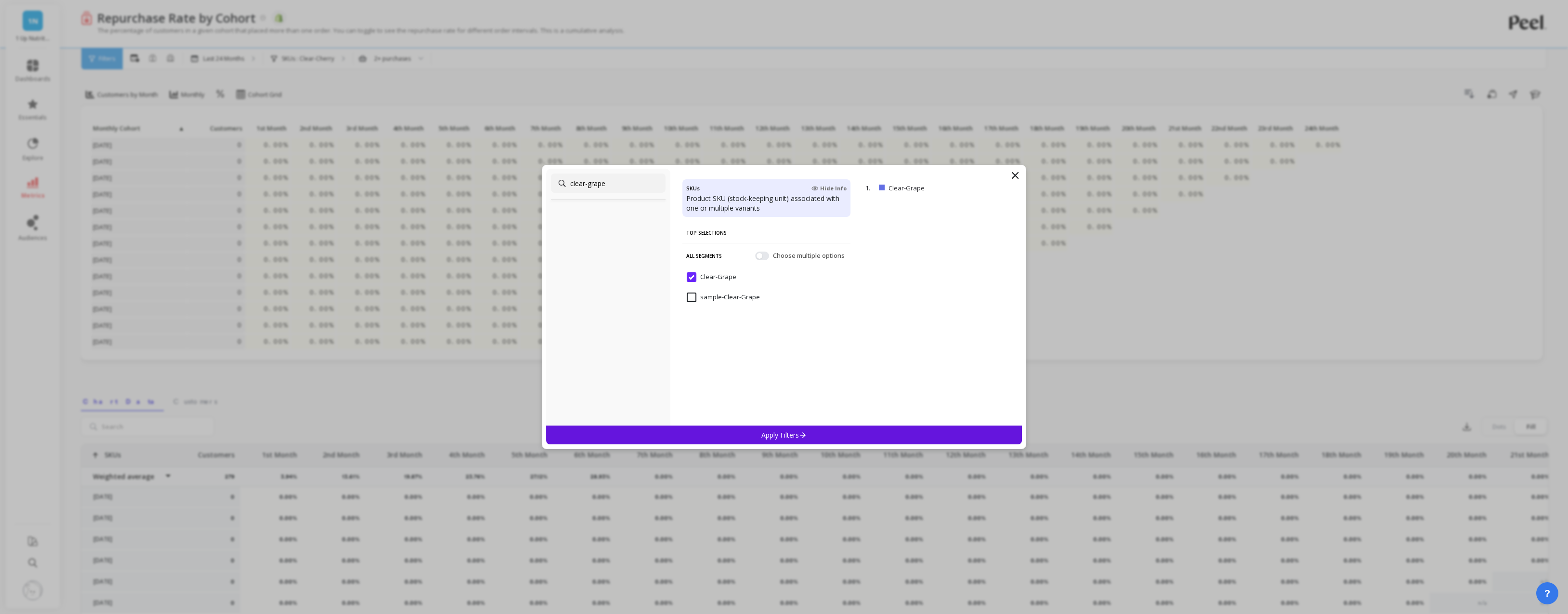
click at [779, 434] on p "Apply Filters" at bounding box center [784, 435] width 46 height 9
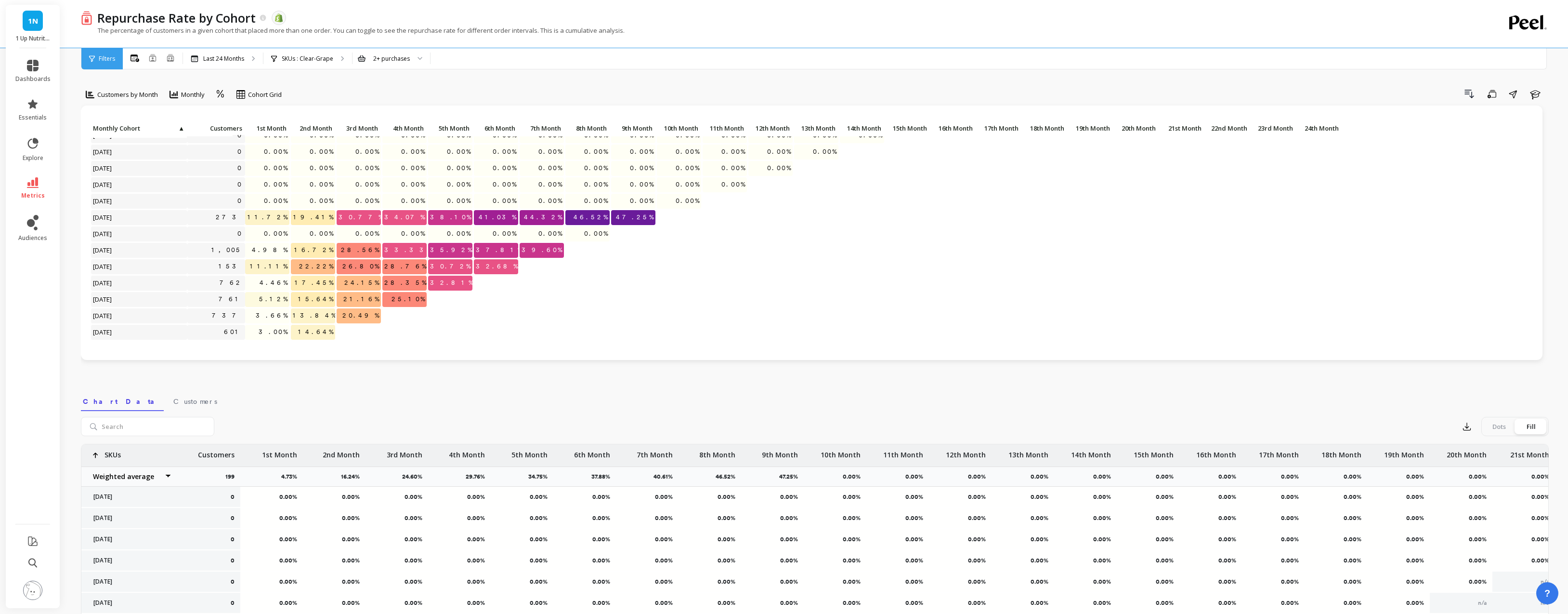
scroll to position [197, 0]
